Goal: Information Seeking & Learning: Learn about a topic

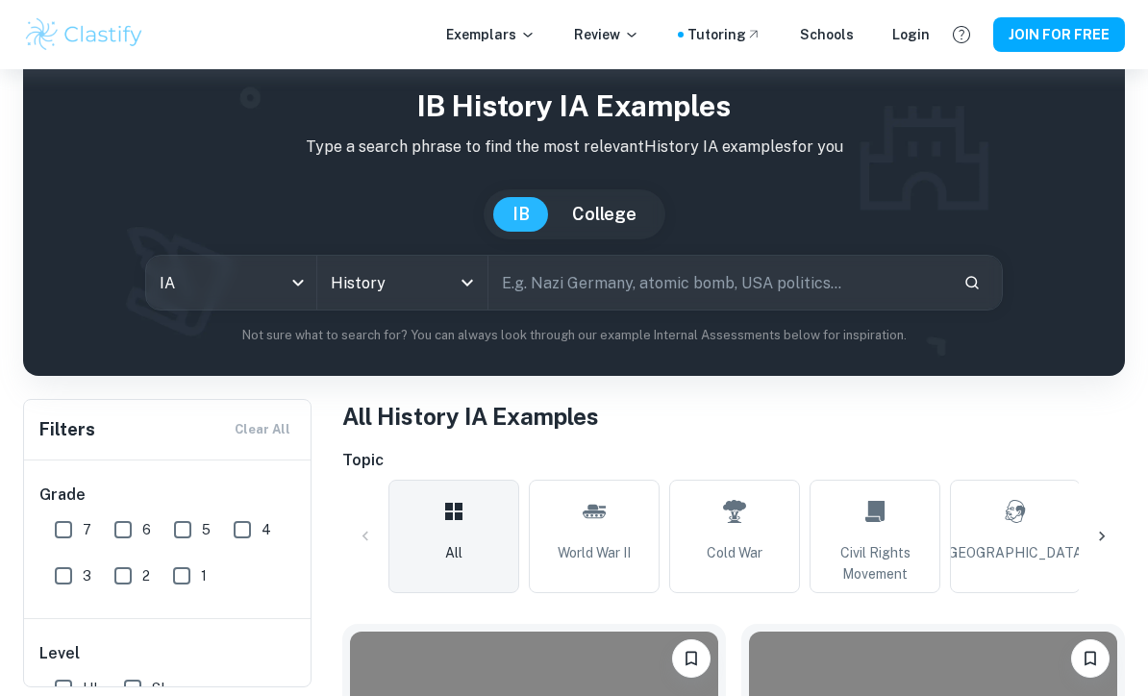
scroll to position [137, 0]
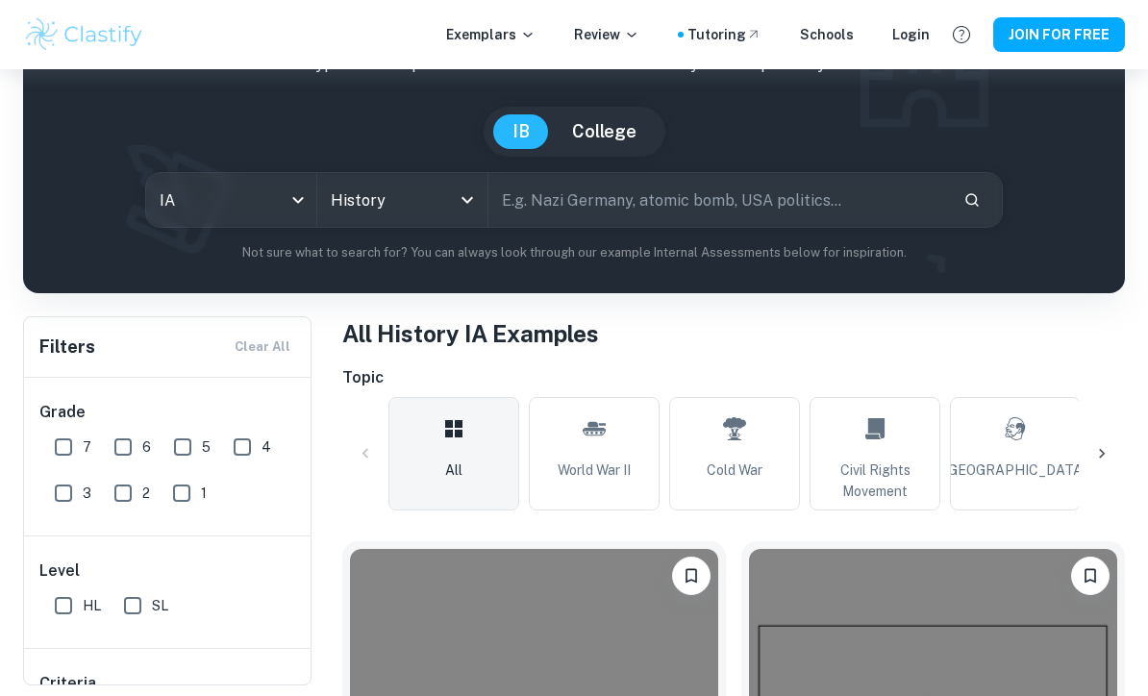
click at [131, 617] on input "SL" at bounding box center [132, 606] width 38 height 38
checkbox input "true"
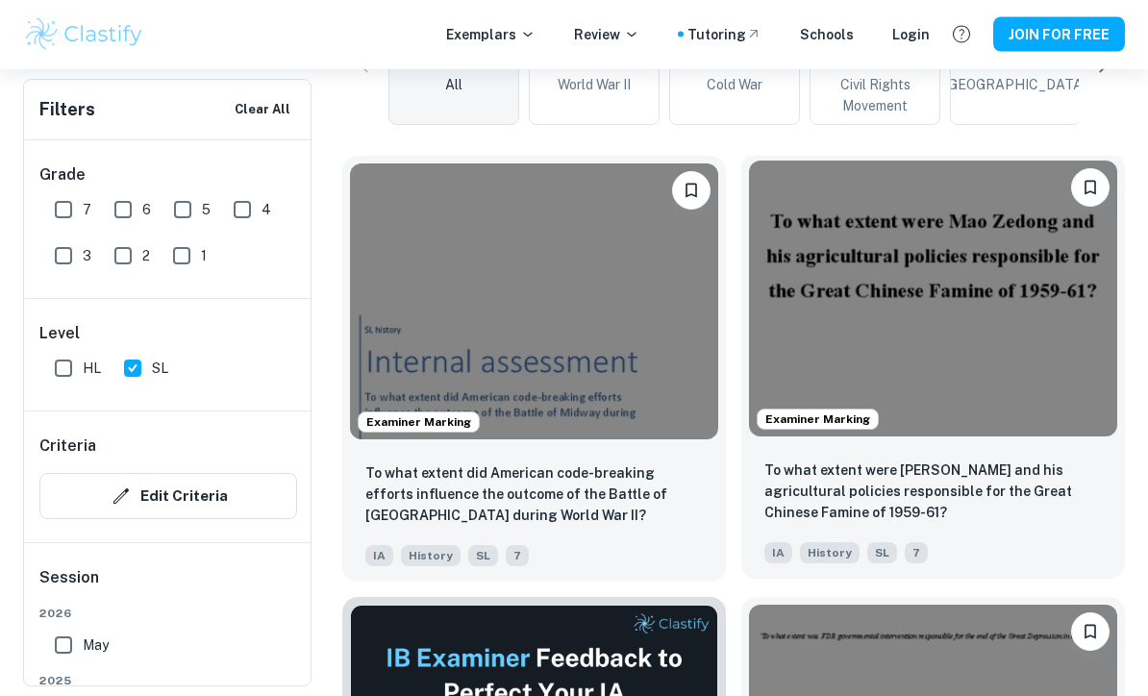
scroll to position [568, 0]
click at [916, 298] on img at bounding box center [933, 299] width 368 height 276
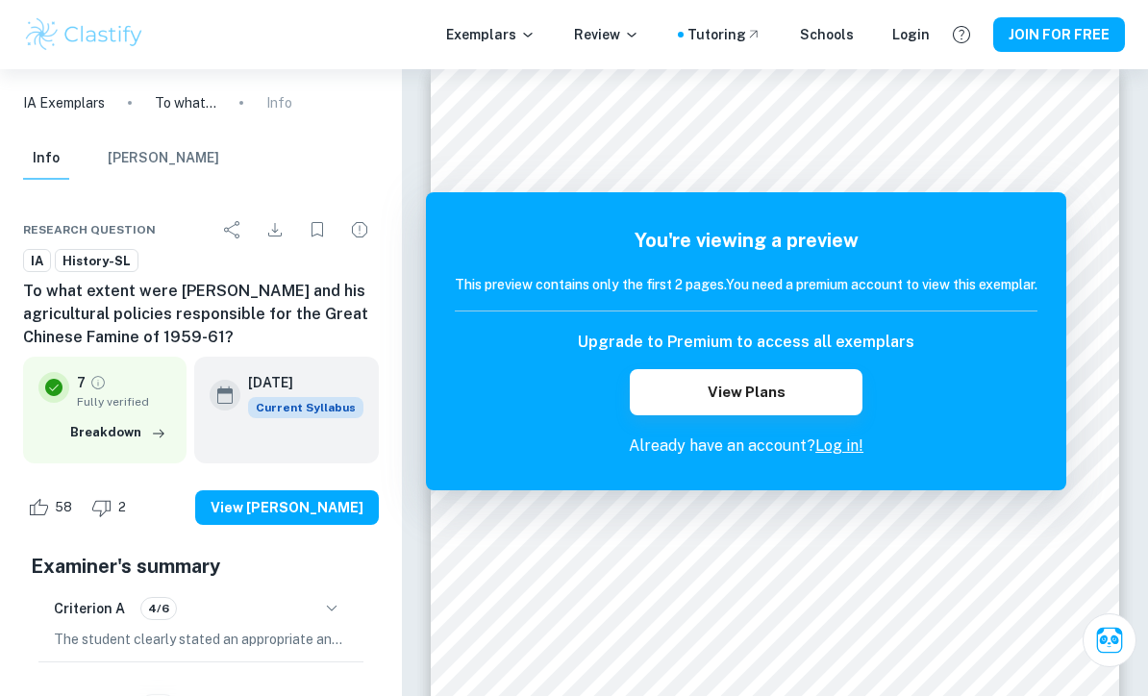
scroll to position [7, 0]
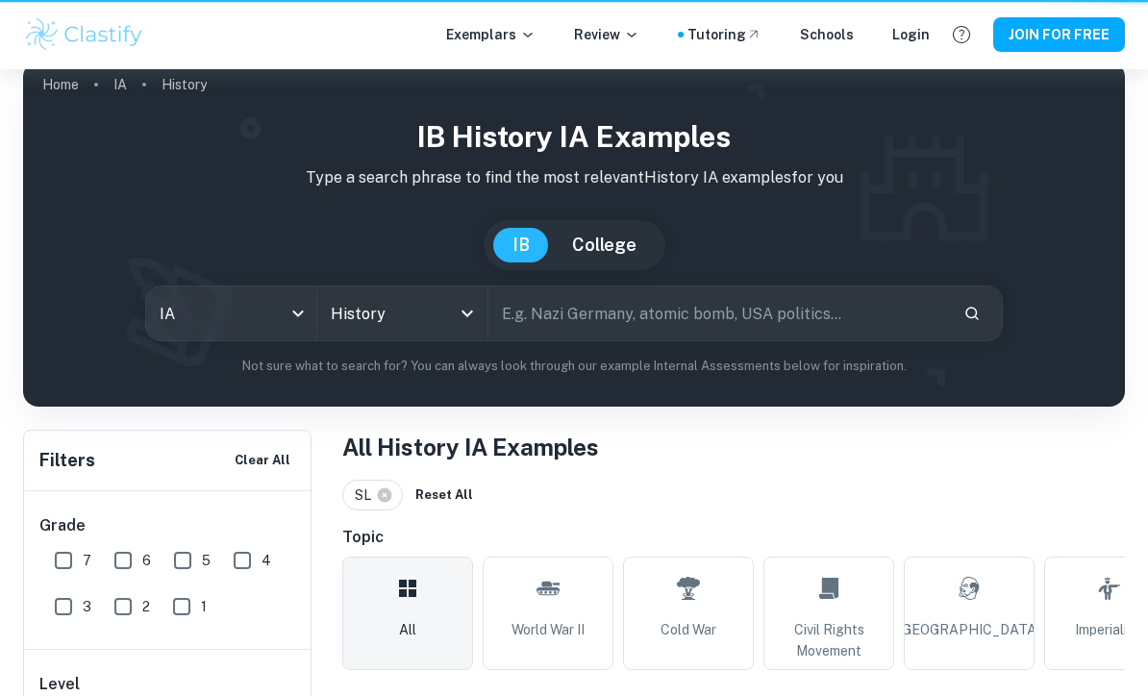
scroll to position [568, 0]
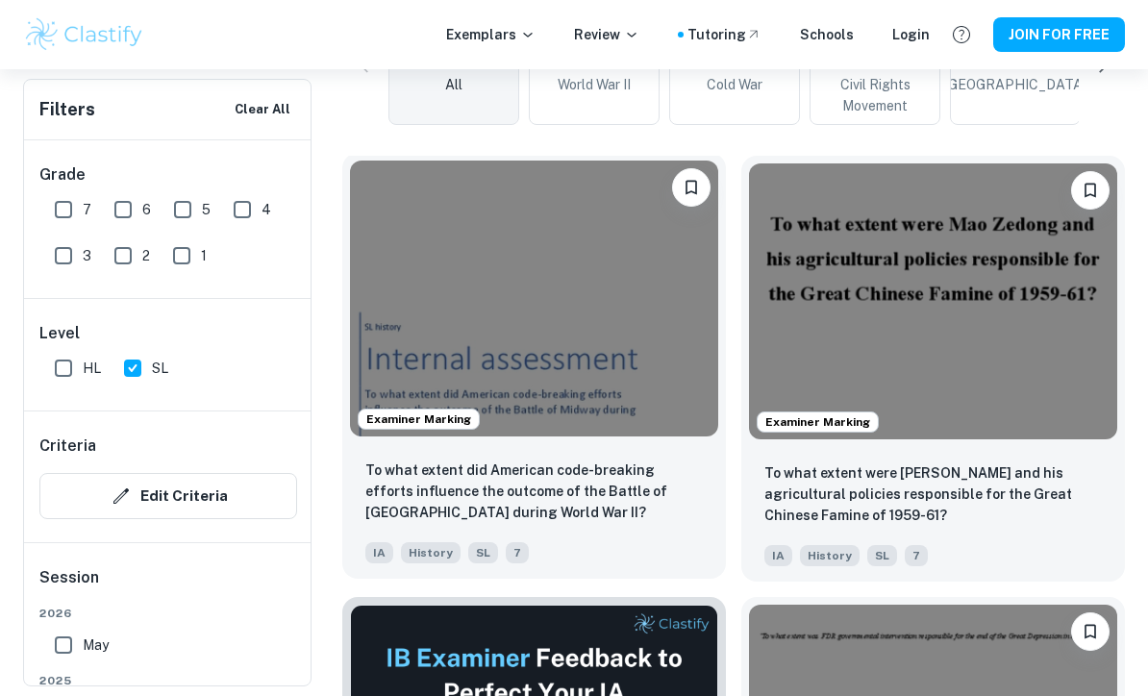
click at [422, 279] on img at bounding box center [534, 299] width 368 height 276
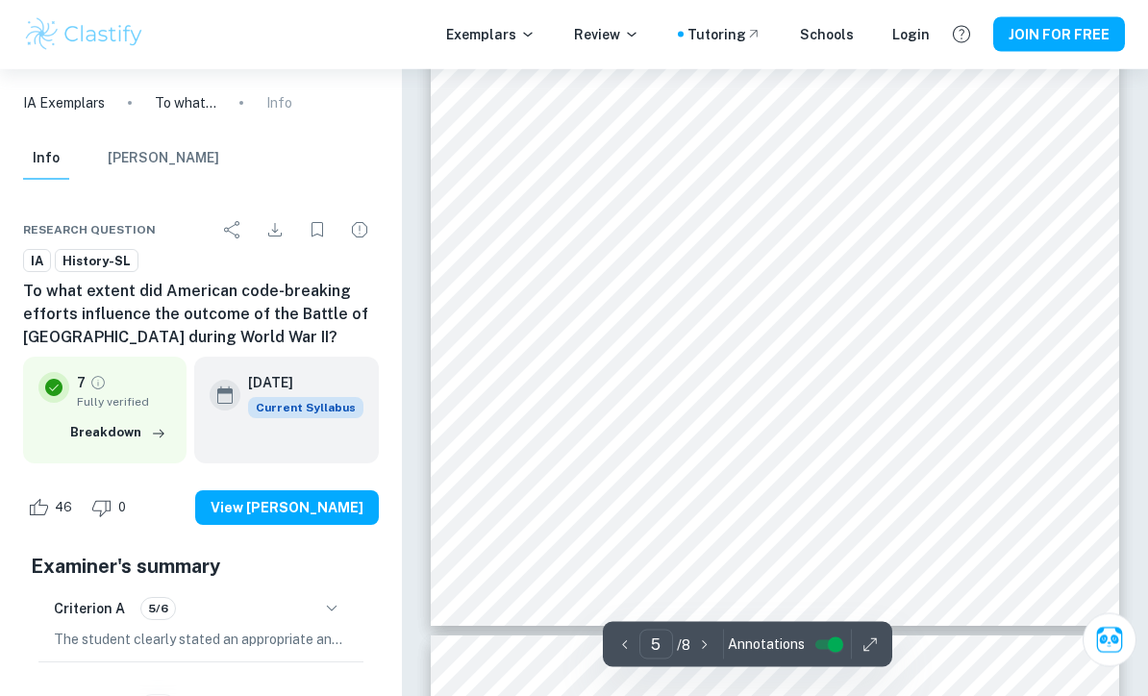
scroll to position [4595, 0]
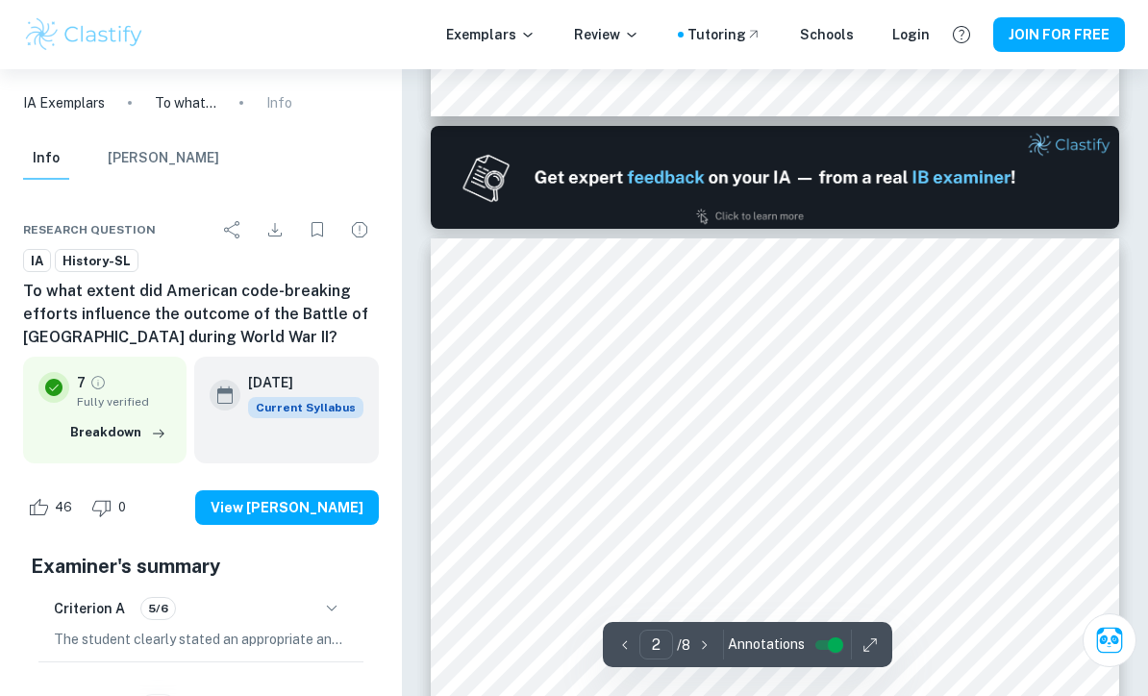
type input "1"
